Goal: Transaction & Acquisition: Book appointment/travel/reservation

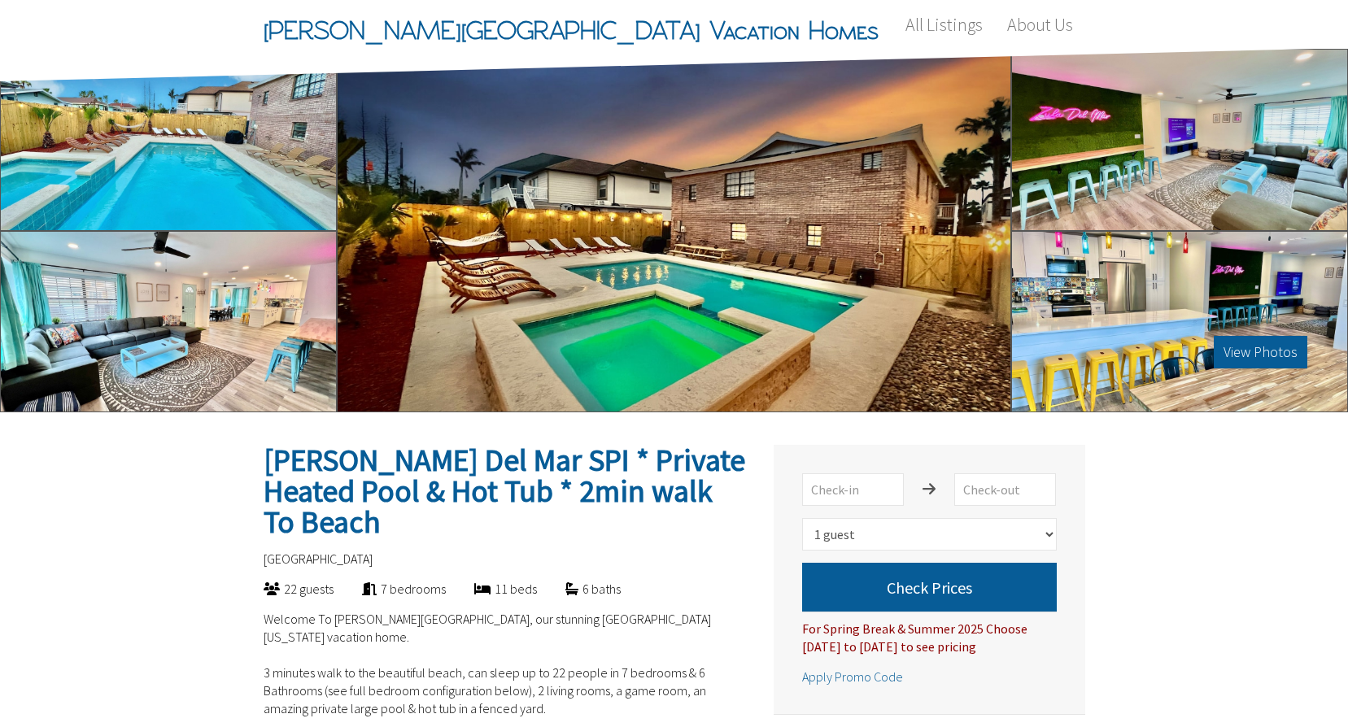
select select "1"
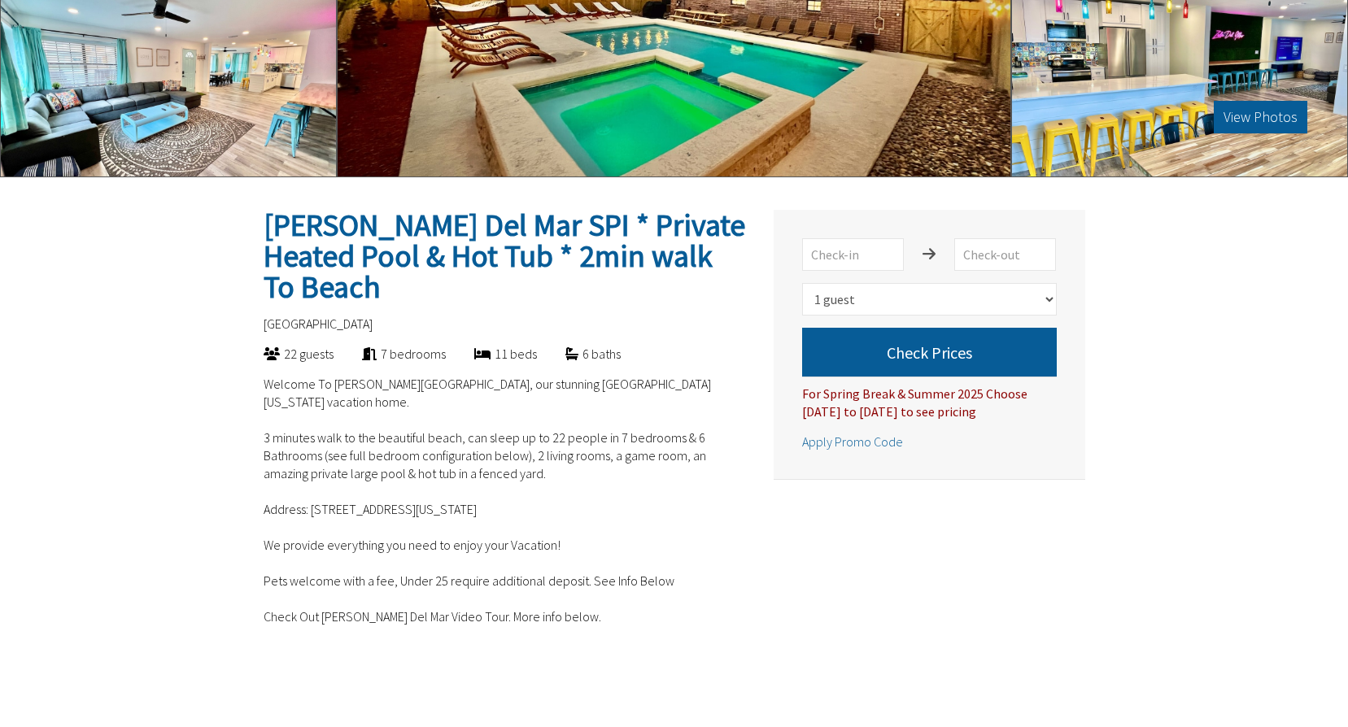
scroll to position [244, 0]
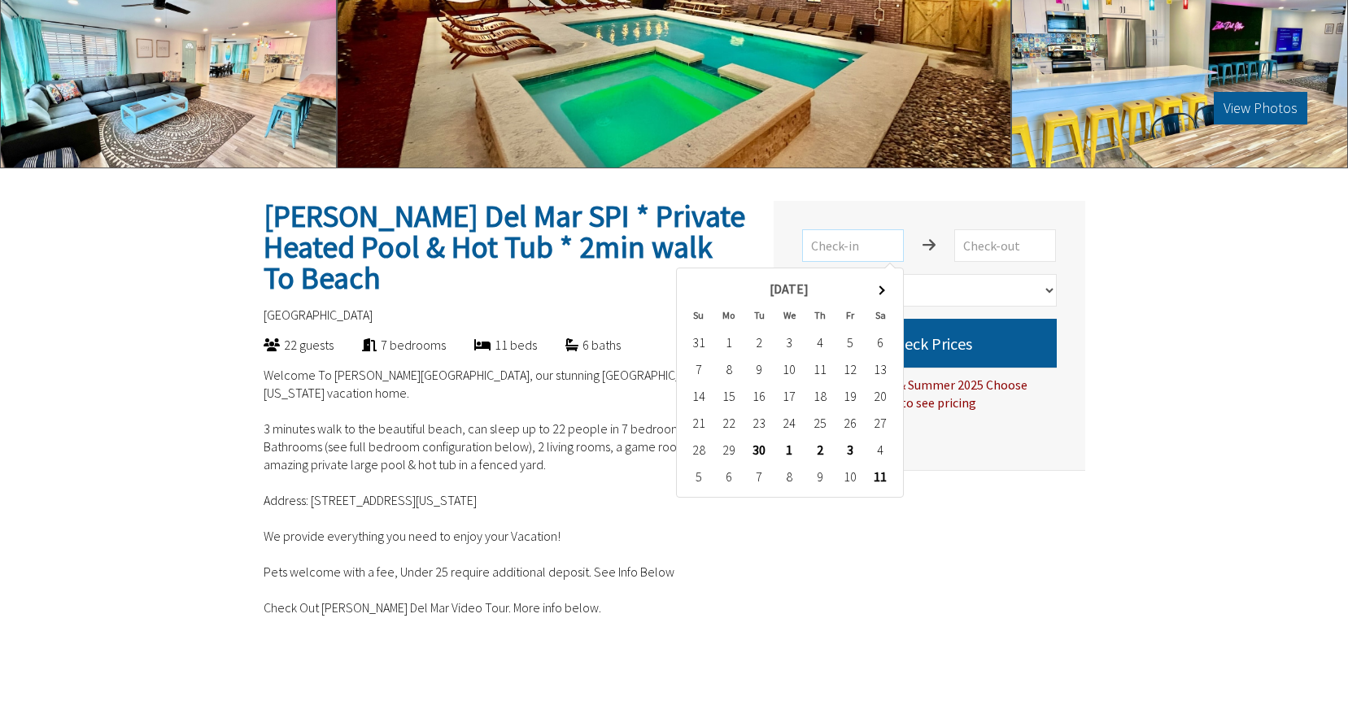
click at [876, 252] on input "text" at bounding box center [853, 245] width 102 height 33
click at [889, 291] on th at bounding box center [881, 289] width 30 height 27
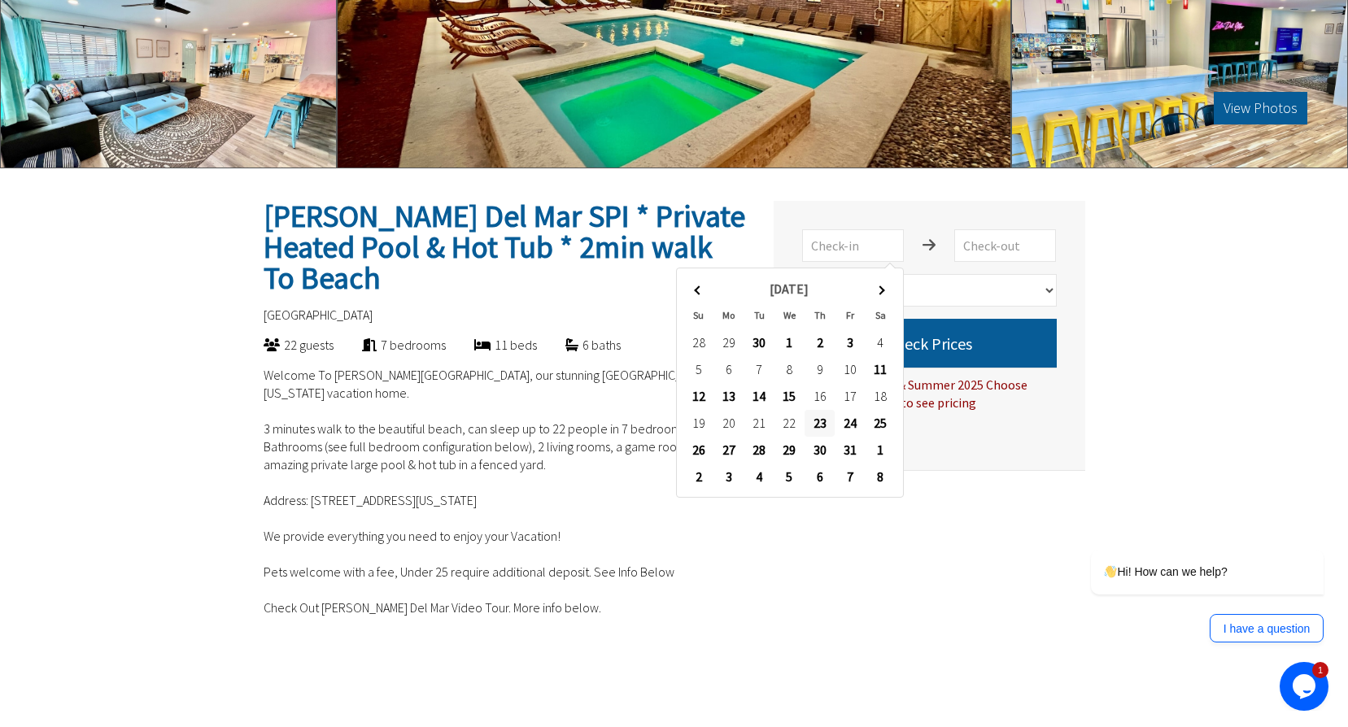
type input "[DATE]"
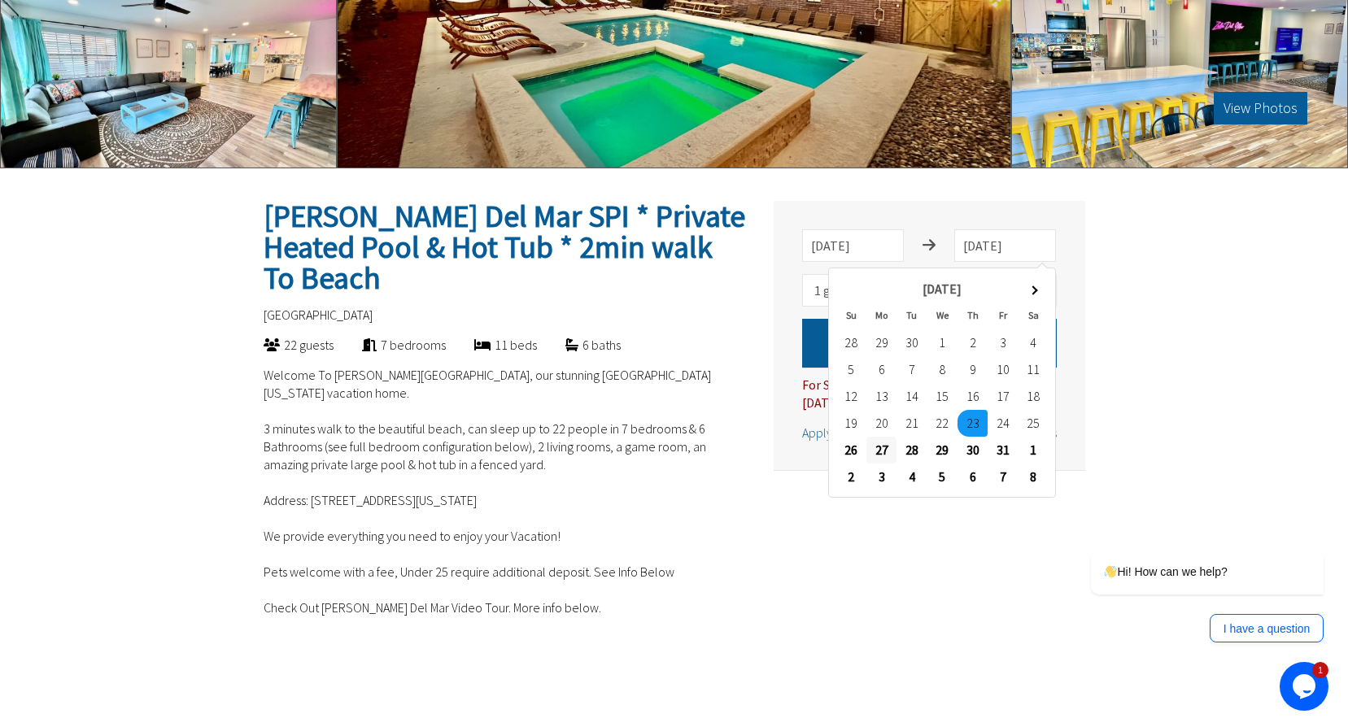
type input "[DATE]"
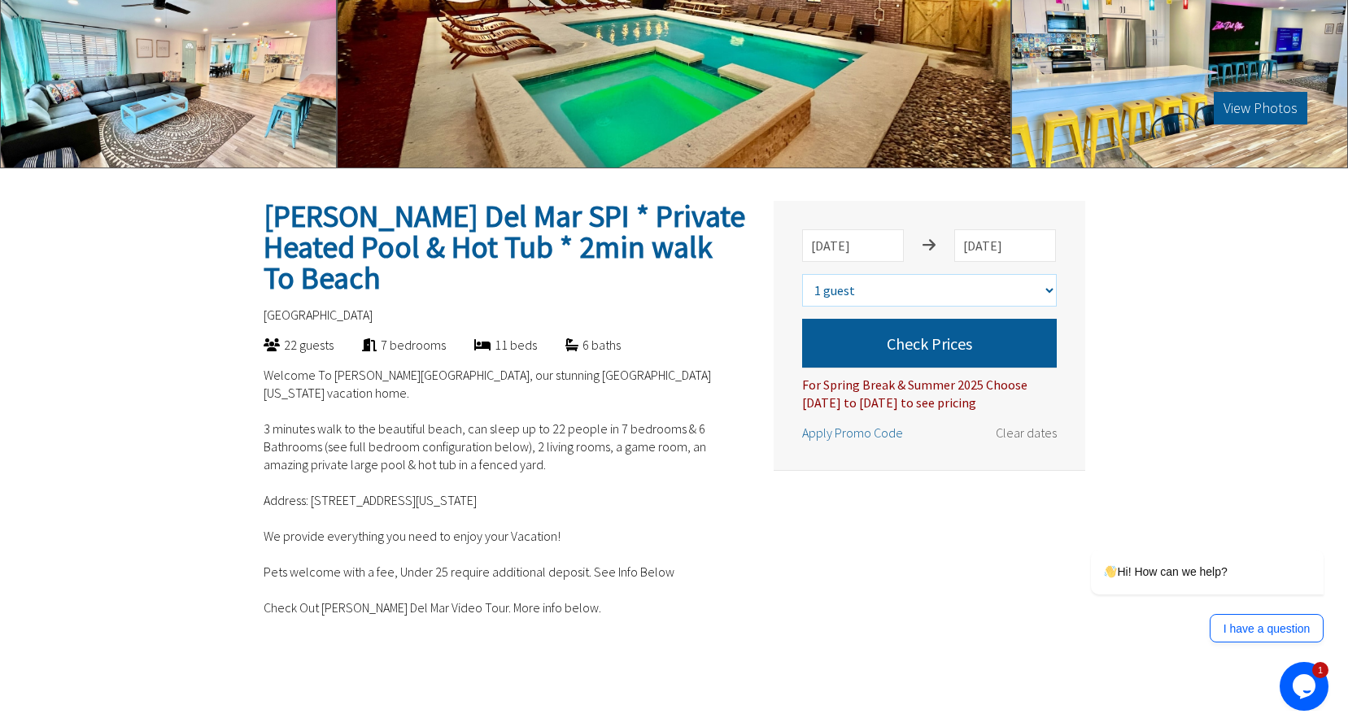
click at [1034, 296] on select "Select number of guests 1 guest 2 guests 3 guests 4 guests 5 guests 6 guests 7 …" at bounding box center [929, 290] width 255 height 33
select select "10"
click at [802, 274] on select "Select number of guests 1 guest 2 guests 3 guests 4 guests 5 guests 6 guests 7 …" at bounding box center [929, 290] width 255 height 33
click at [972, 350] on button "Check Prices" at bounding box center [929, 343] width 255 height 49
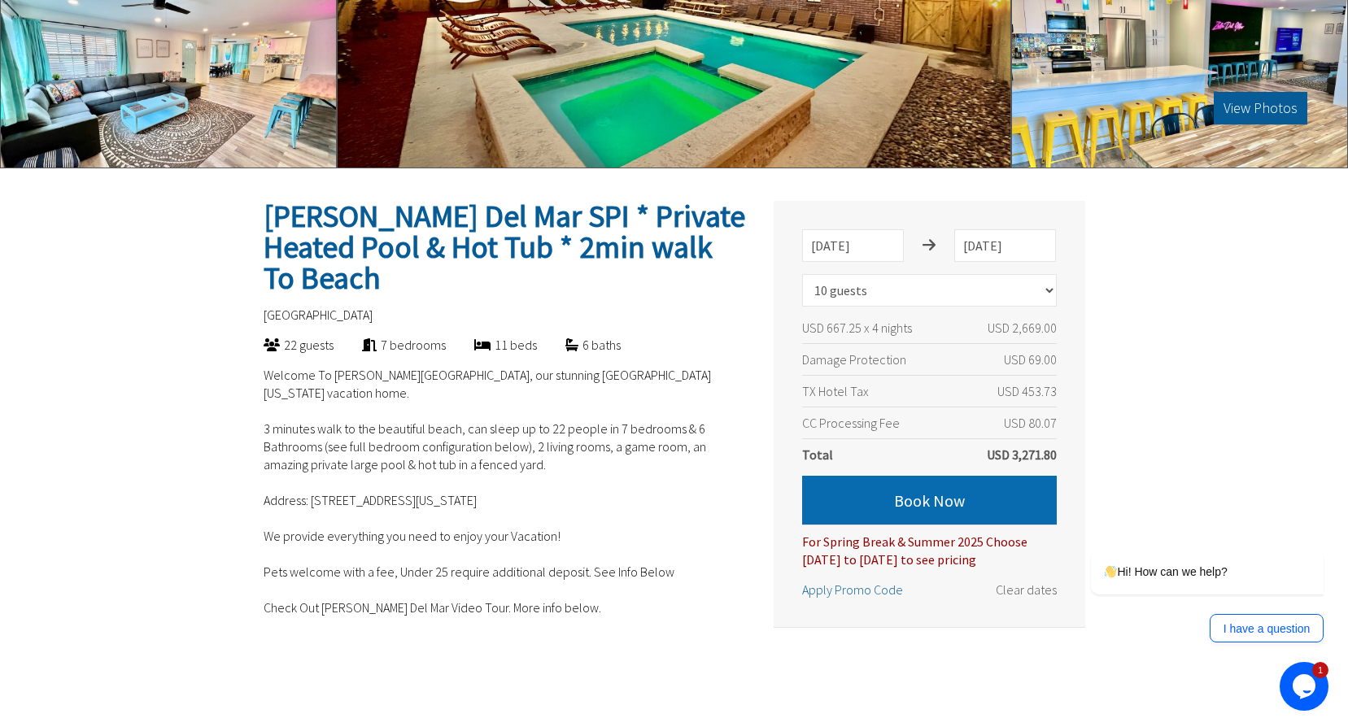
click at [958, 496] on button "Book Now" at bounding box center [929, 500] width 255 height 49
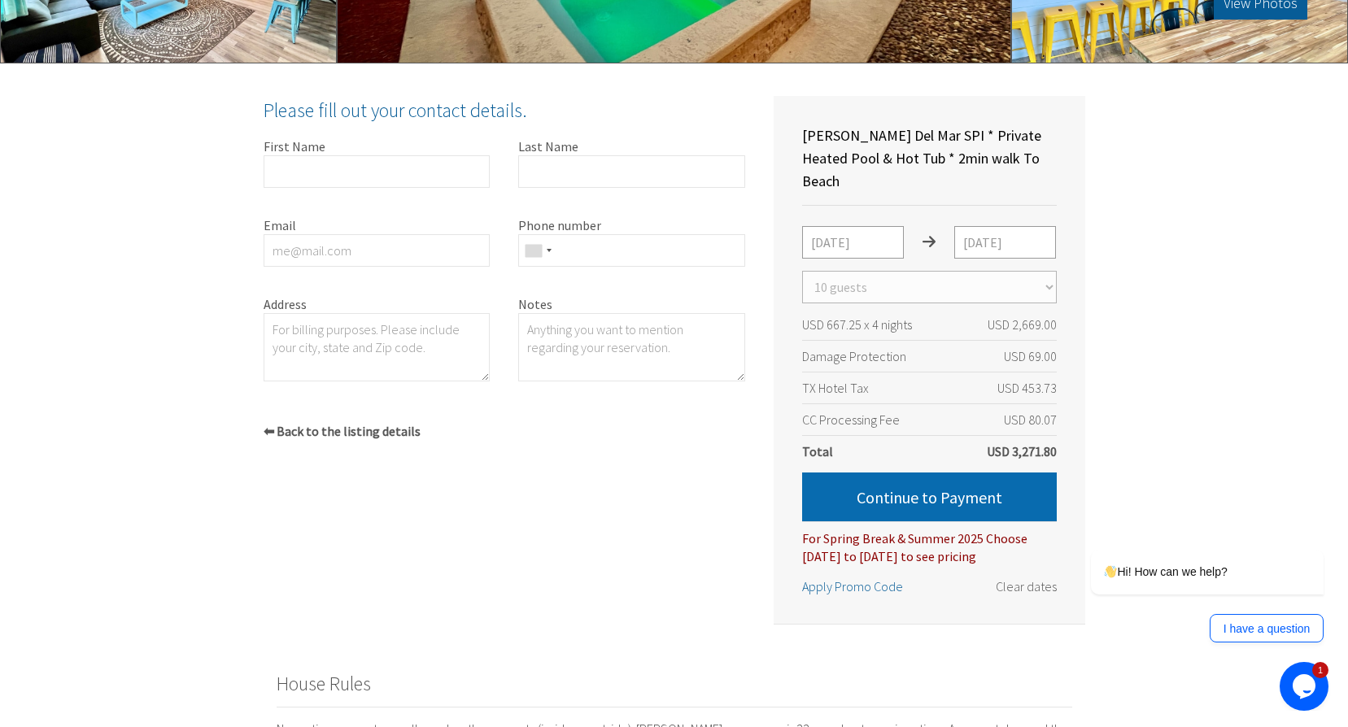
scroll to position [380, 0]
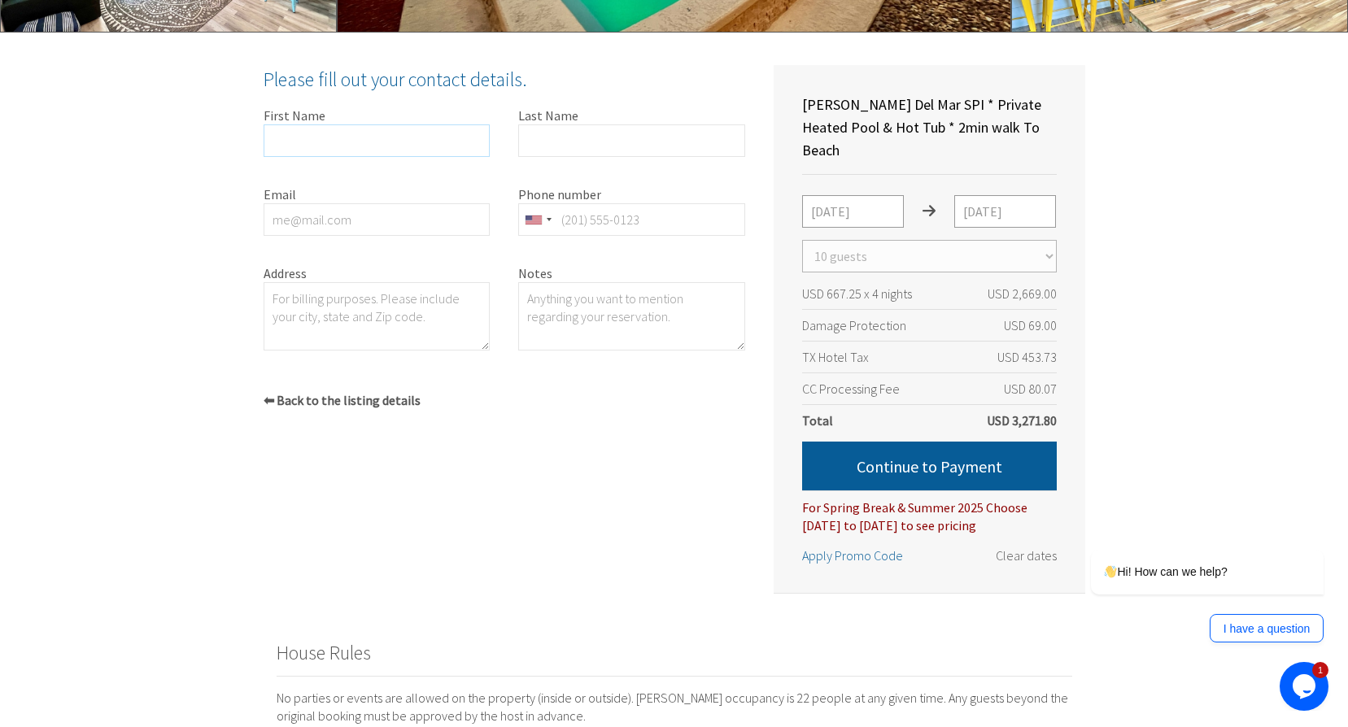
click at [348, 150] on input "First Name" at bounding box center [377, 140] width 227 height 33
type input "[PERSON_NAME]"
type input "Montero"
